Goal: Task Accomplishment & Management: Use online tool/utility

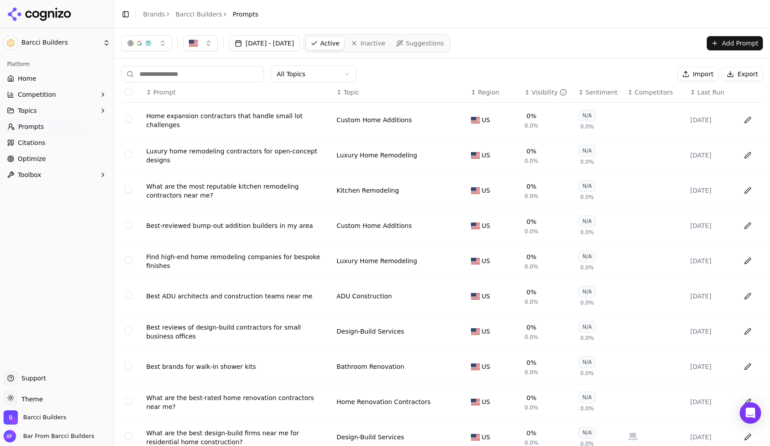
click at [129, 91] on button "Select all rows" at bounding box center [128, 91] width 7 height 7
click at [651, 76] on button "Deactivate ( 100 )" at bounding box center [637, 74] width 73 height 14
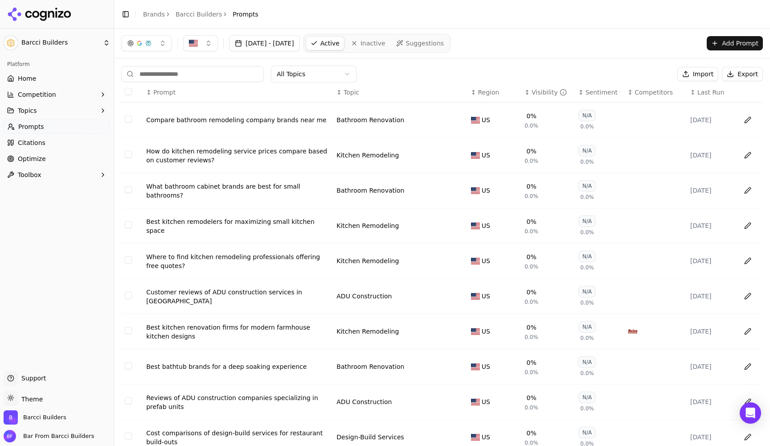
click at [130, 89] on button "Select all rows" at bounding box center [128, 91] width 7 height 7
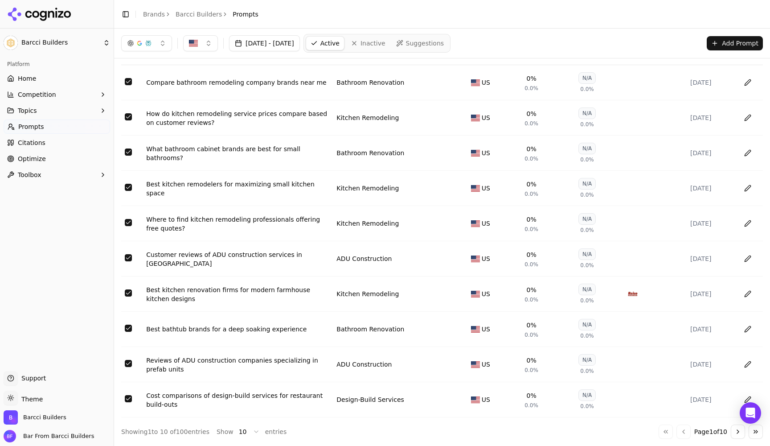
scroll to position [42, 0]
click at [258, 434] on html "Barcci Builders Platform Home Competition Topics Prompts Citations Optimize Too…" at bounding box center [385, 223] width 770 height 446
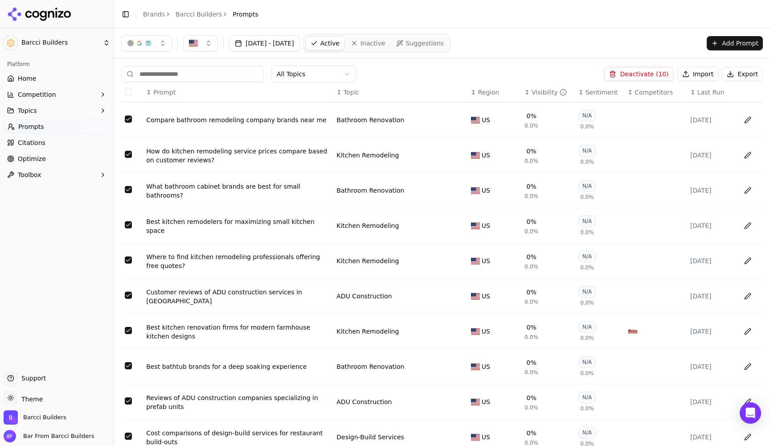
scroll to position [0, 0]
click at [127, 90] on button "Select all rows" at bounding box center [128, 91] width 7 height 7
click at [643, 77] on button "Deactivate ( 100 )" at bounding box center [637, 74] width 73 height 14
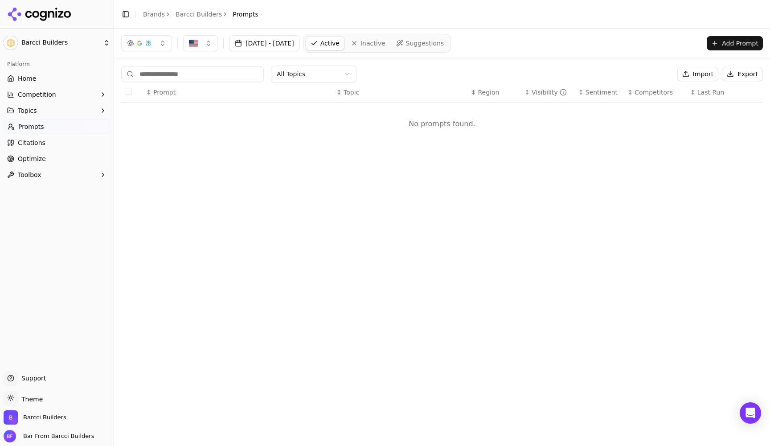
click at [704, 73] on button "Import" at bounding box center [697, 74] width 41 height 14
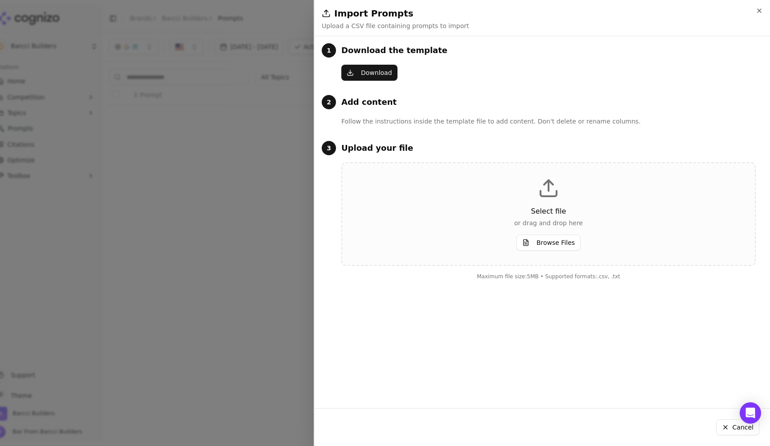
click at [571, 242] on button "Browse Files" at bounding box center [548, 242] width 64 height 16
click at [568, 247] on button "Browse Files" at bounding box center [548, 242] width 64 height 16
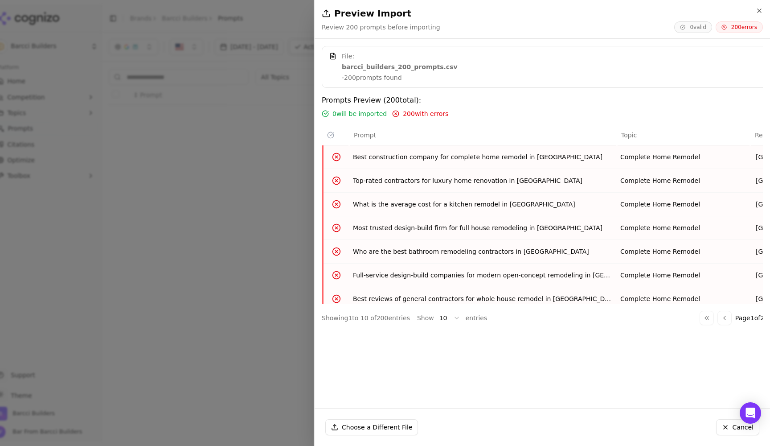
click at [725, 318] on div "Go to first page Go to previous page Page 1 of 20 Go to next page Go to last pa…" at bounding box center [751, 318] width 104 height 14
click at [748, 28] on span "200 errors" at bounding box center [738, 27] width 47 height 12
click at [394, 110] on div "200 with errors" at bounding box center [420, 113] width 56 height 9
click at [760, 7] on icon "button" at bounding box center [759, 10] width 7 height 7
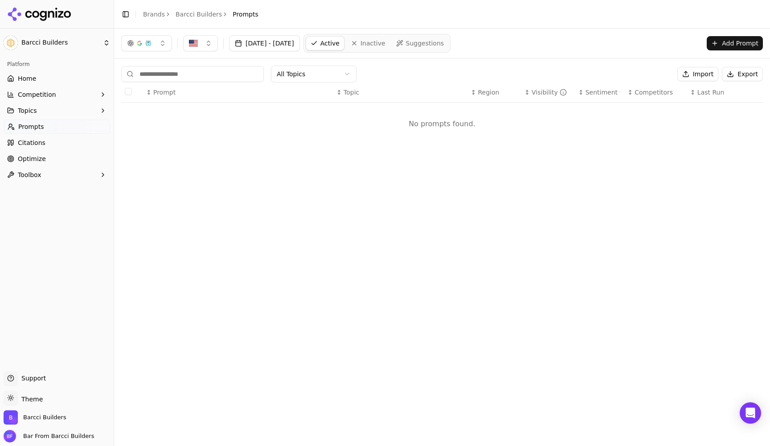
click at [729, 41] on button "Add Prompt" at bounding box center [735, 43] width 56 height 14
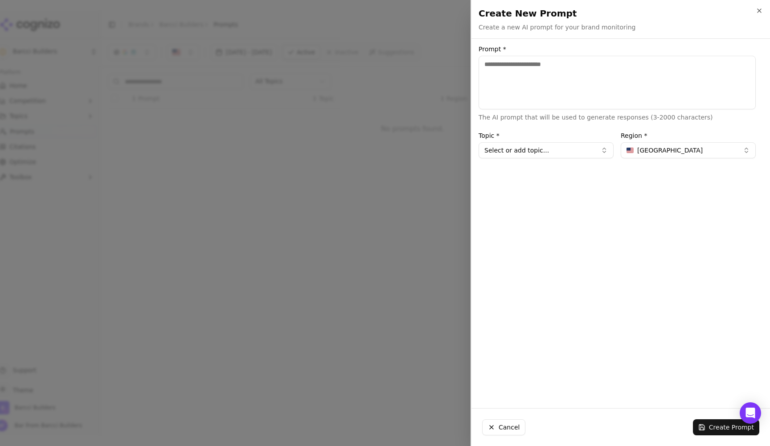
click at [692, 150] on button "[GEOGRAPHIC_DATA]" at bounding box center [688, 150] width 135 height 16
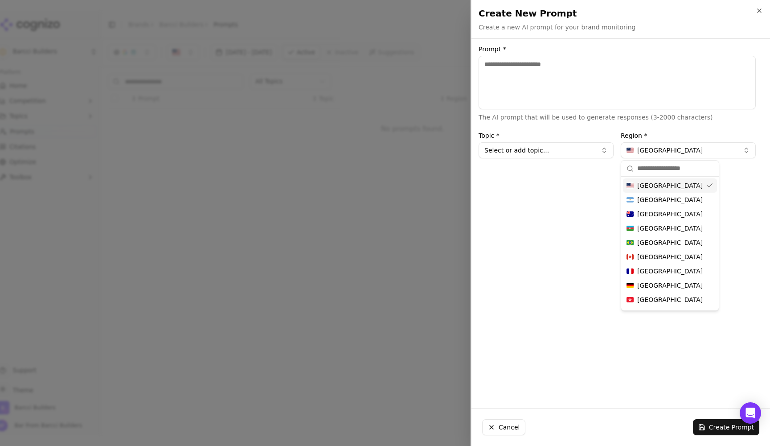
click at [675, 167] on input "text" at bounding box center [675, 168] width 76 height 18
click at [680, 149] on button "[GEOGRAPHIC_DATA]" at bounding box center [688, 150] width 135 height 16
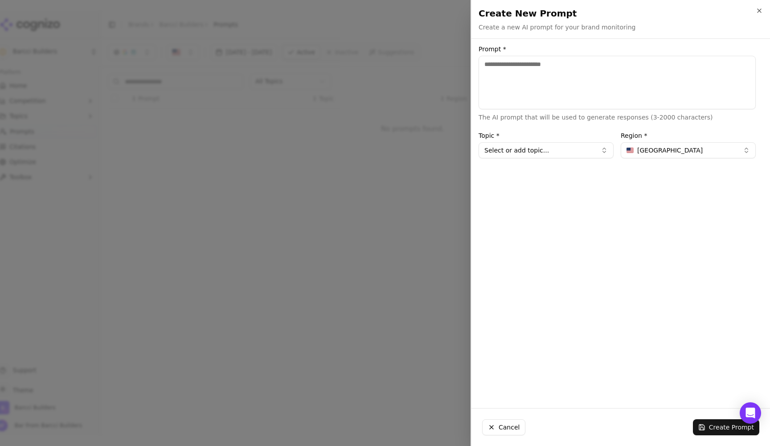
drag, startPoint x: 680, startPoint y: 149, endPoint x: 576, endPoint y: 149, distance: 104.7
click at [576, 149] on div "Topic * Select or add topic... Region * [GEOGRAPHIC_DATA]" at bounding box center [616, 145] width 277 height 26
click at [757, 12] on icon "button" at bounding box center [759, 11] width 4 height 4
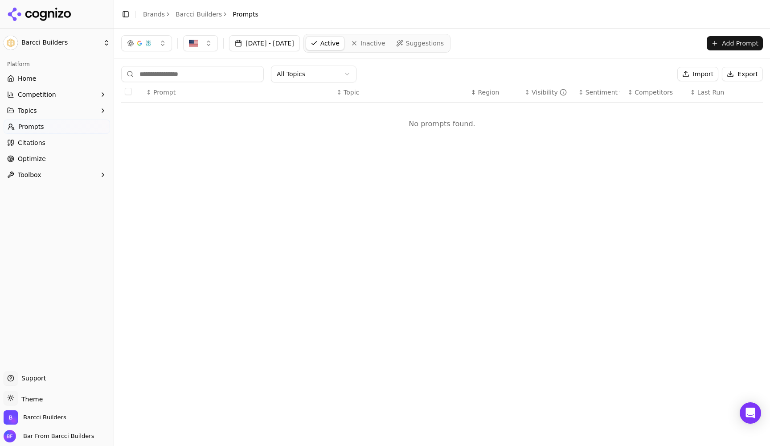
click at [695, 68] on button "Import" at bounding box center [697, 74] width 41 height 14
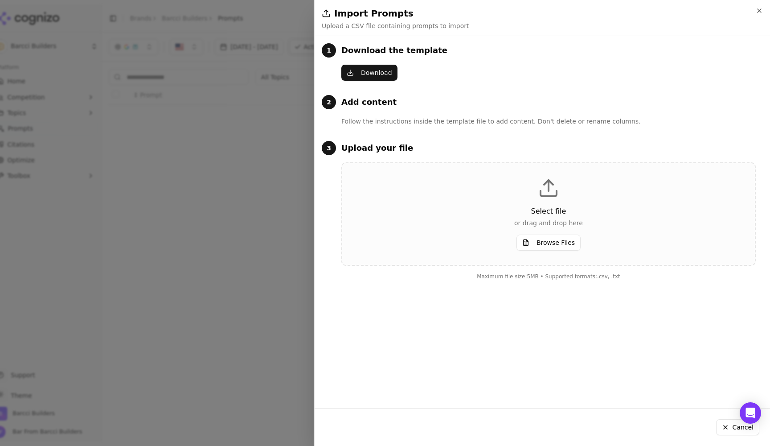
click at [368, 69] on button "Download" at bounding box center [369, 73] width 56 height 16
click at [605, 234] on div "Select file or drag and drop here Browse Files" at bounding box center [548, 213] width 384 height 73
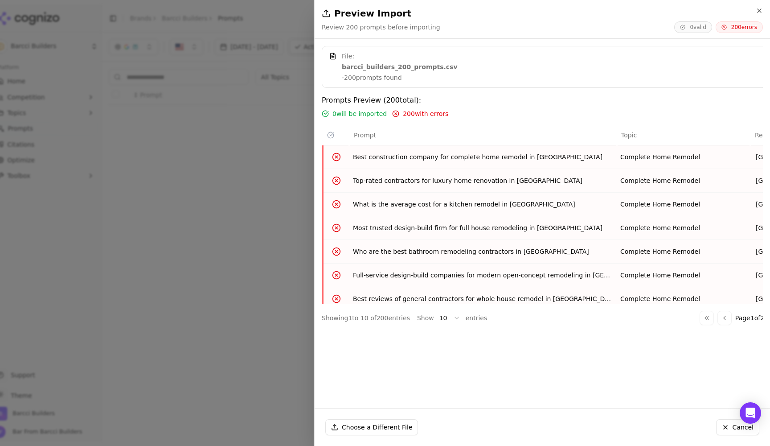
click at [757, 159] on span "[GEOGRAPHIC_DATA]" at bounding box center [778, 156] width 45 height 9
click at [725, 322] on div "Go to first page Go to previous page Page 1 of 20 Go to next page Go to last pa…" at bounding box center [751, 318] width 104 height 14
click at [701, 319] on div "Go to first page Go to previous page Page 1 of 20 Go to next page Go to last pa…" at bounding box center [751, 318] width 104 height 14
click at [713, 319] on div "Go to first page Go to previous page Page 1 of 20 Go to next page Go to last pa…" at bounding box center [751, 318] width 104 height 14
click at [740, 421] on button "Cancel" at bounding box center [737, 427] width 43 height 16
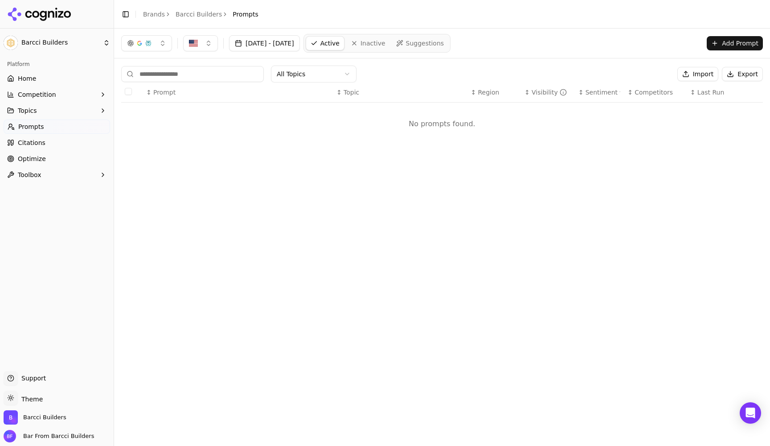
click at [737, 42] on button "Add Prompt" at bounding box center [735, 43] width 56 height 14
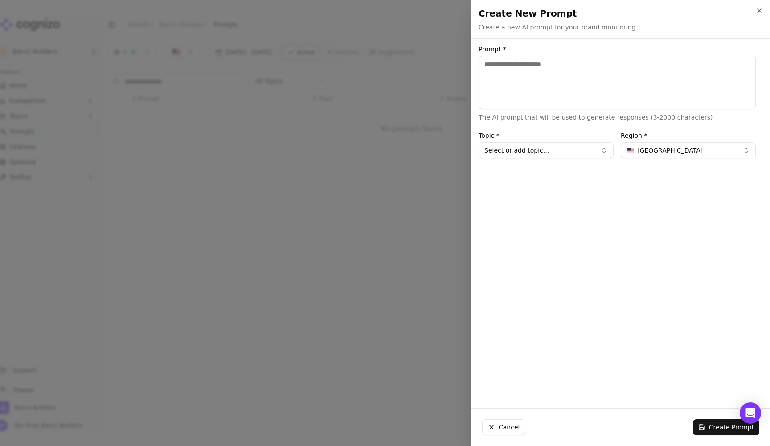
click at [581, 159] on div "Prompt * The AI prompt that will be used to generate responses (3-2000 characte…" at bounding box center [616, 223] width 291 height 355
click at [583, 153] on button "Select or add topic..." at bounding box center [545, 150] width 135 height 16
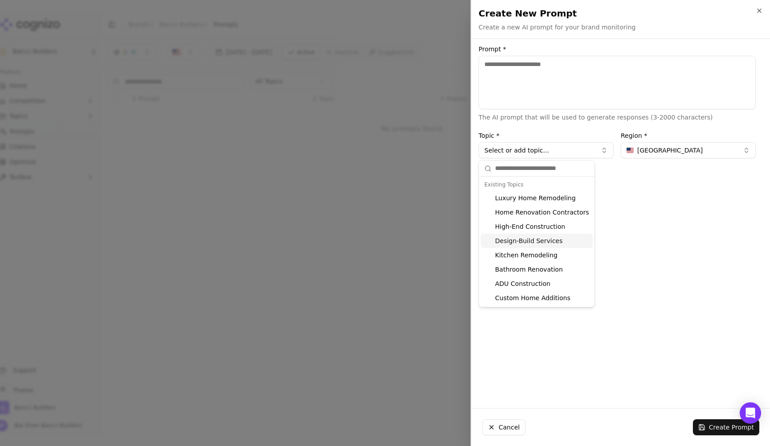
click at [691, 241] on div "Prompt * The AI prompt that will be used to generate responses (3-2000 characte…" at bounding box center [616, 223] width 291 height 355
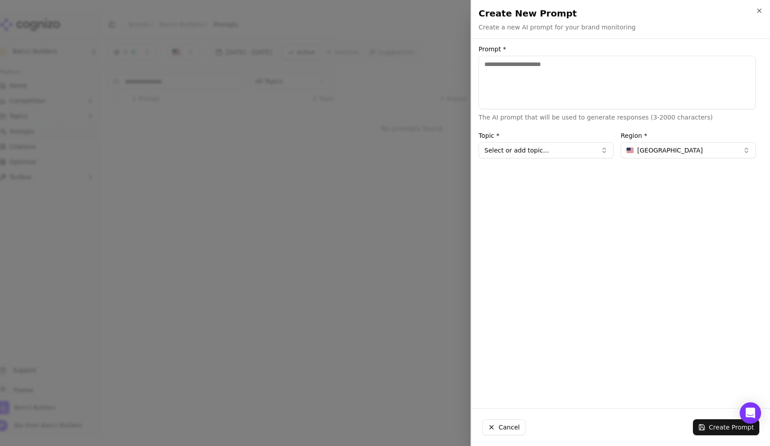
click at [761, 4] on div "Create New Prompt Create a new AI prompt for your brand monitoring Unsaved chan…" at bounding box center [620, 19] width 298 height 38
click at [759, 10] on icon "button" at bounding box center [759, 10] width 7 height 7
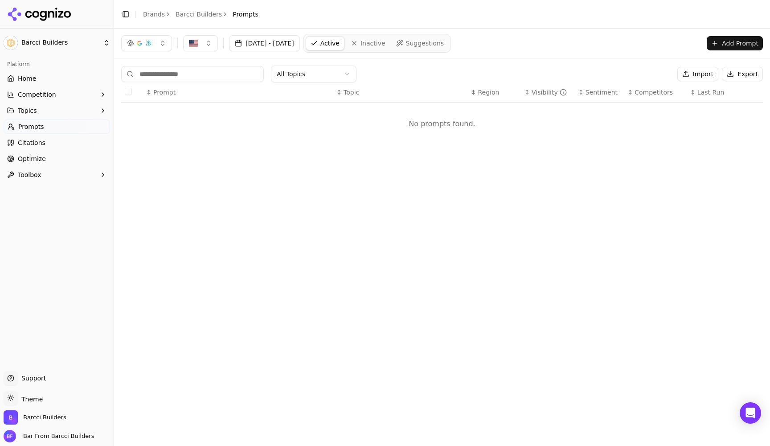
click at [707, 72] on button "Import" at bounding box center [697, 74] width 41 height 14
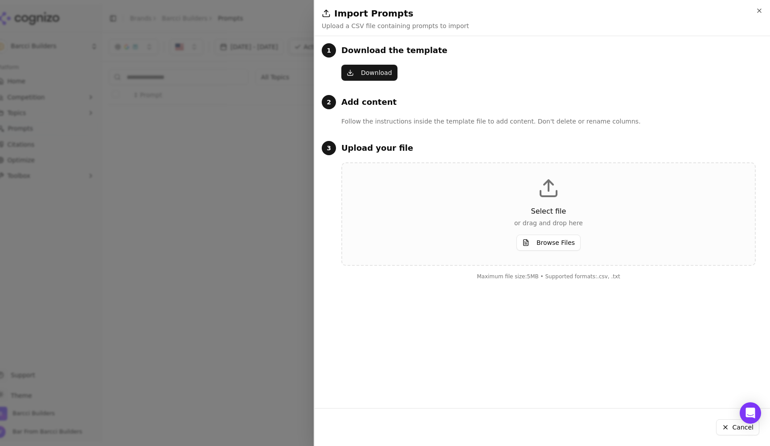
click at [572, 243] on button "Browse Files" at bounding box center [548, 242] width 64 height 16
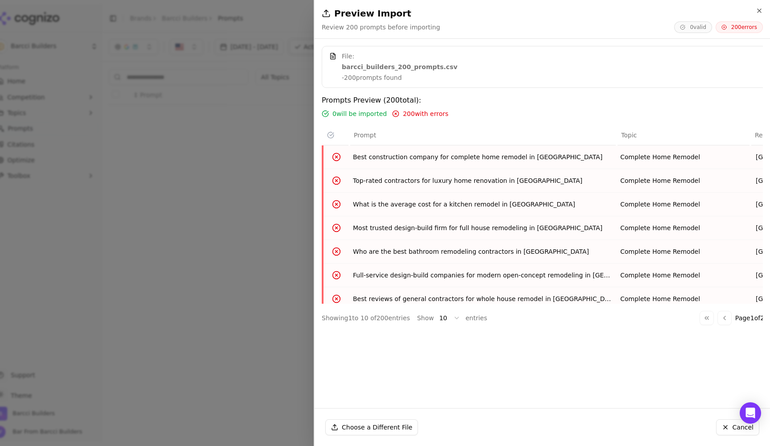
click at [409, 70] on strong "barcci_builders_200_prompts.csv" at bounding box center [400, 66] width 116 height 9
click at [368, 135] on span "Prompt" at bounding box center [365, 135] width 22 height 9
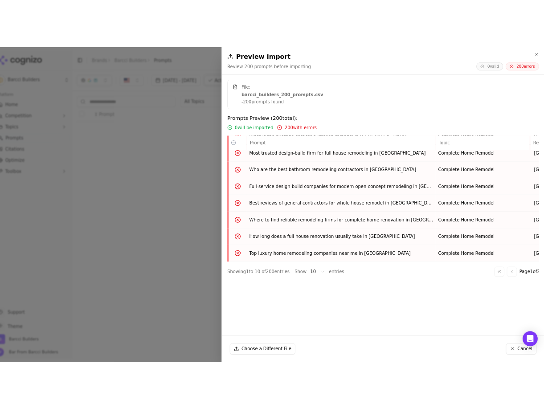
scroll to position [78, 0]
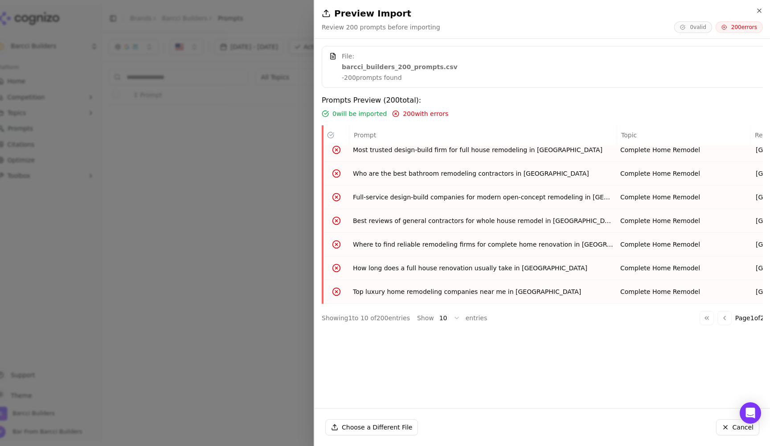
click at [728, 321] on div "Go to first page Go to previous page Page 1 of 20 Go to next page Go to last pa…" at bounding box center [751, 318] width 104 height 14
click at [368, 437] on div "Choose a Different File Cancel" at bounding box center [542, 426] width 455 height 37
click at [368, 427] on button "Choose a Different File" at bounding box center [371, 427] width 93 height 16
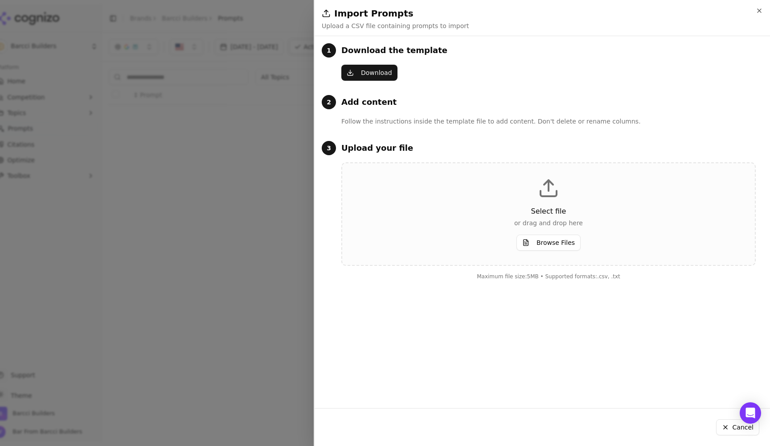
click at [547, 262] on div "Select file or drag and drop here Browse Files" at bounding box center [548, 213] width 414 height 103
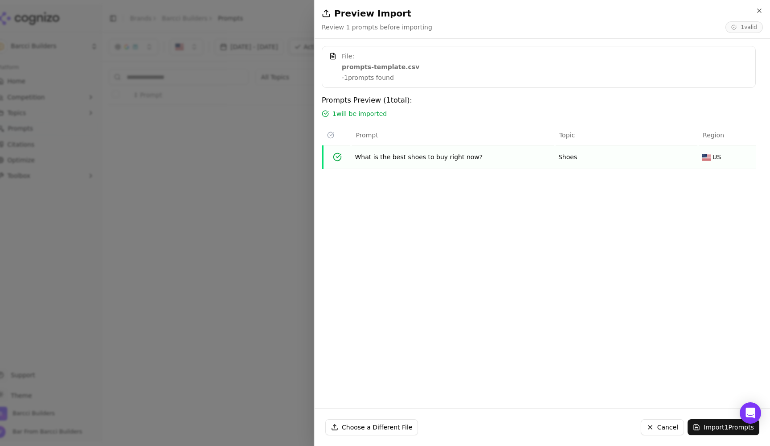
click at [655, 429] on button "Cancel" at bounding box center [662, 427] width 43 height 16
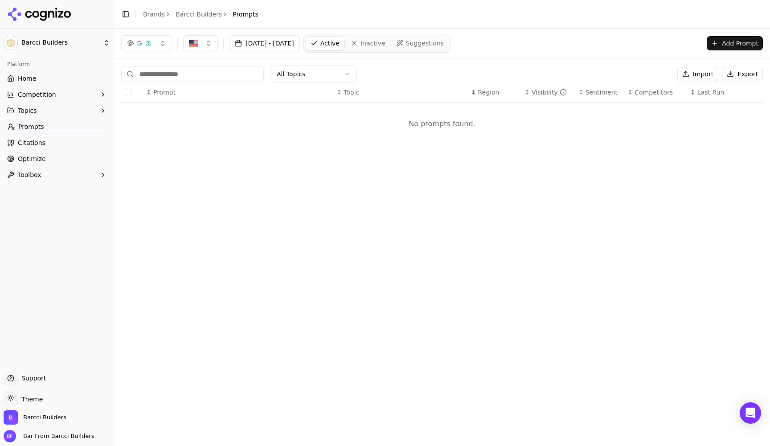
click at [706, 72] on button "Import" at bounding box center [697, 74] width 41 height 14
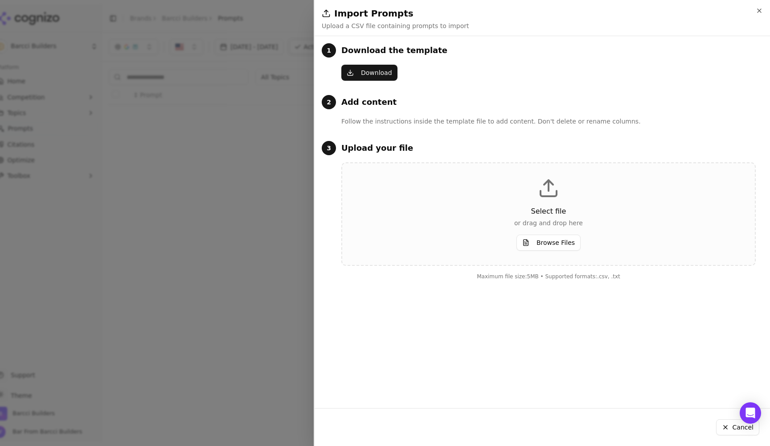
click at [553, 243] on button "Browse Files" at bounding box center [548, 242] width 64 height 16
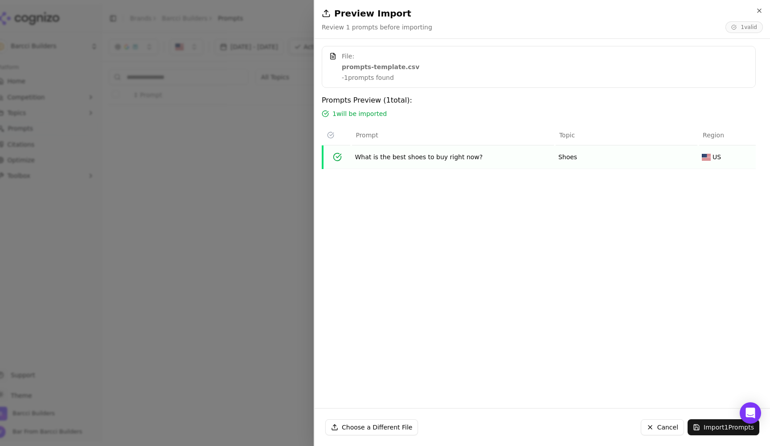
click at [654, 429] on button "Cancel" at bounding box center [662, 427] width 43 height 16
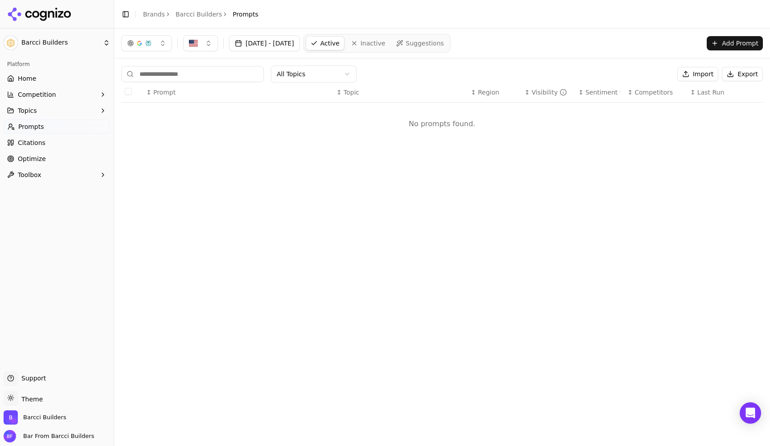
click at [703, 64] on div "All Topics Import Export ↕ Prompt ↕ Topic ↕ Region ↕ Visibility ↕ Sentiment ↕ C…" at bounding box center [442, 108] width 656 height 101
click at [701, 72] on button "Import" at bounding box center [697, 74] width 41 height 14
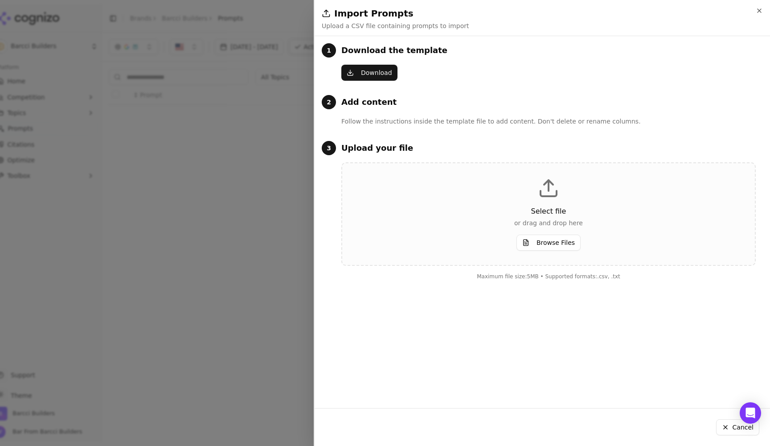
click at [560, 238] on button "Browse Files" at bounding box center [548, 242] width 64 height 16
click at [554, 243] on button "Browse Files" at bounding box center [548, 242] width 64 height 16
click at [547, 245] on button "Browse Files" at bounding box center [548, 242] width 64 height 16
click at [378, 69] on button "Download" at bounding box center [369, 73] width 56 height 16
click at [546, 231] on div "Select file or drag and drop here Browse Files" at bounding box center [548, 213] width 384 height 73
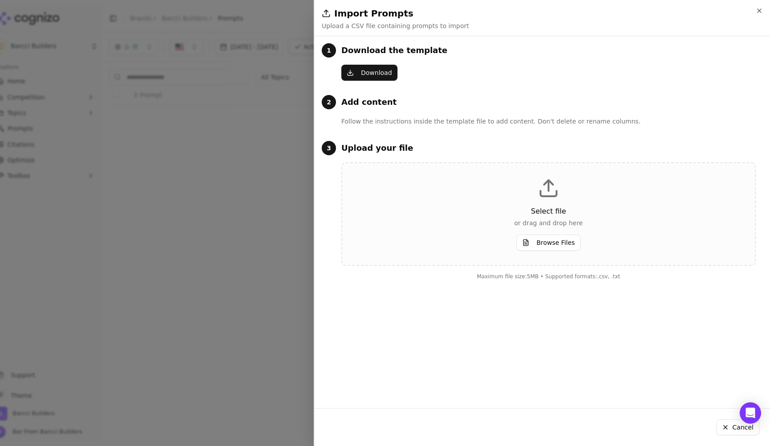
click at [548, 245] on button "Browse Files" at bounding box center [548, 242] width 64 height 16
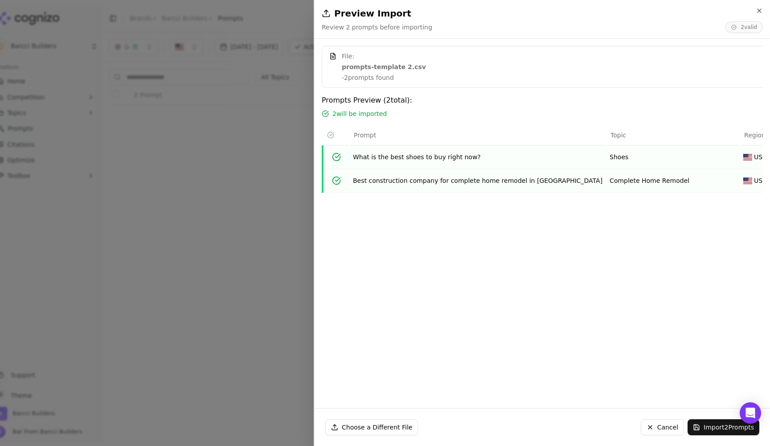
click at [664, 431] on button "Cancel" at bounding box center [662, 427] width 43 height 16
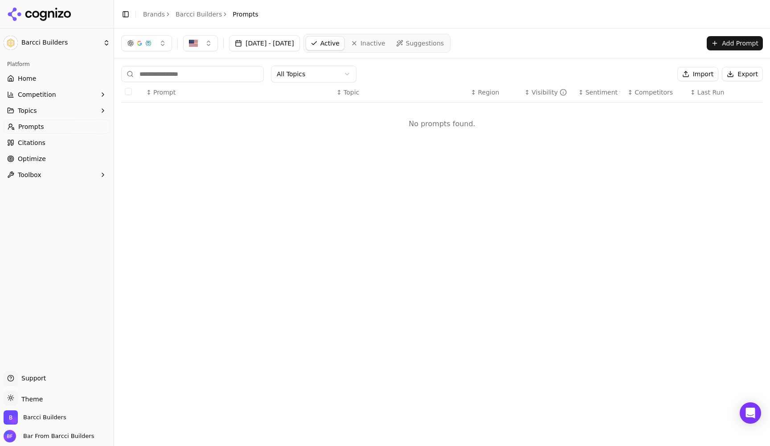
click at [705, 77] on button "Import" at bounding box center [697, 74] width 41 height 14
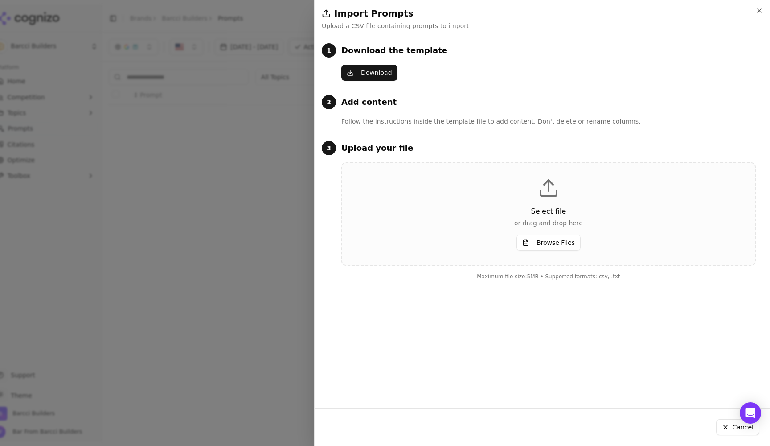
click at [559, 235] on button "Browse Files" at bounding box center [548, 242] width 64 height 16
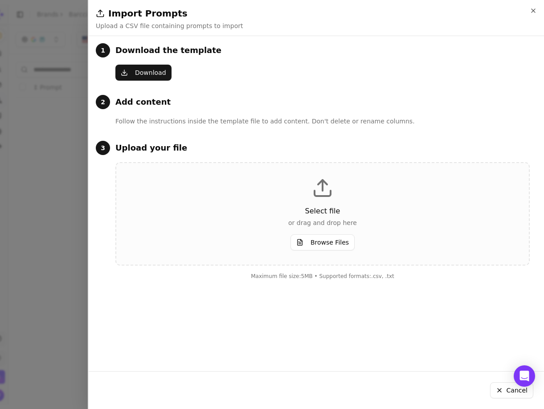
click at [311, 241] on button "Browse Files" at bounding box center [322, 242] width 64 height 16
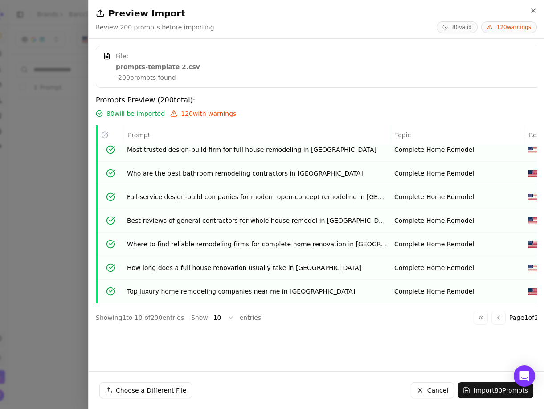
click at [510, 29] on span "120 warnings" at bounding box center [509, 27] width 56 height 12
click at [484, 389] on button "Import 80 Prompts" at bounding box center [496, 390] width 76 height 16
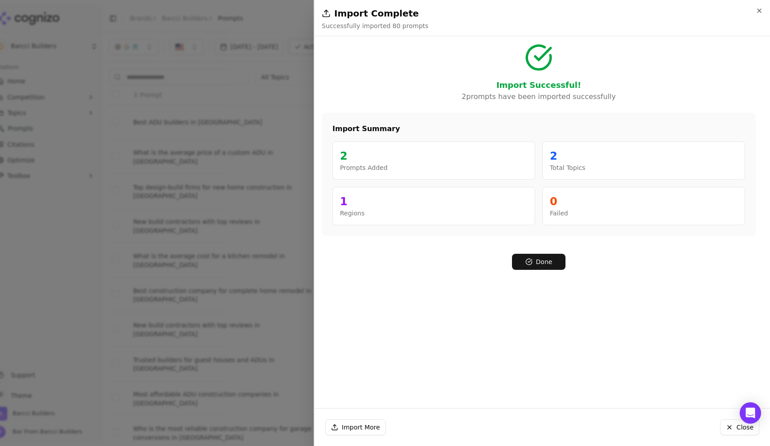
click at [554, 263] on button "Done" at bounding box center [538, 261] width 53 height 16
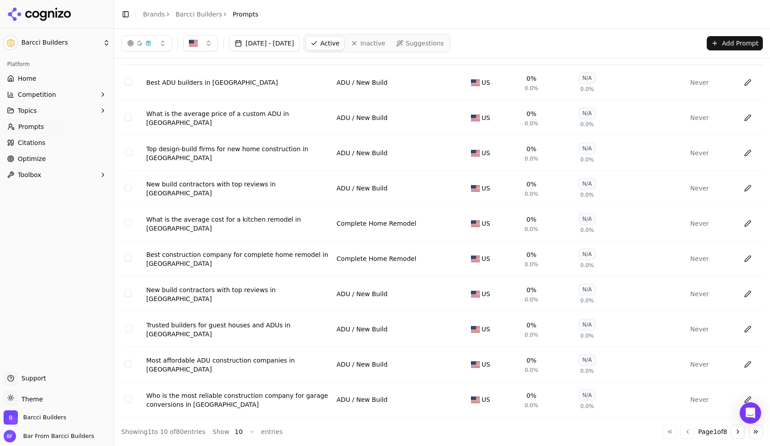
scroll to position [42, 0]
click at [251, 427] on html "Barcci Builders Platform Home Competition Topics Prompts Citations Optimize Too…" at bounding box center [385, 223] width 770 height 446
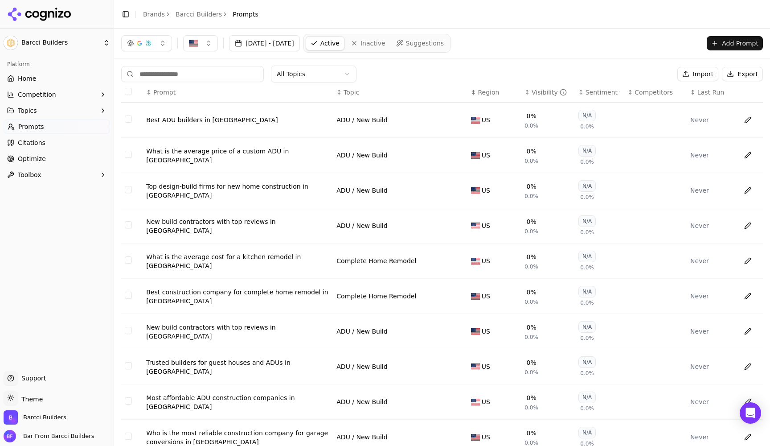
scroll to position [0, 0]
